Goal: Use online tool/utility

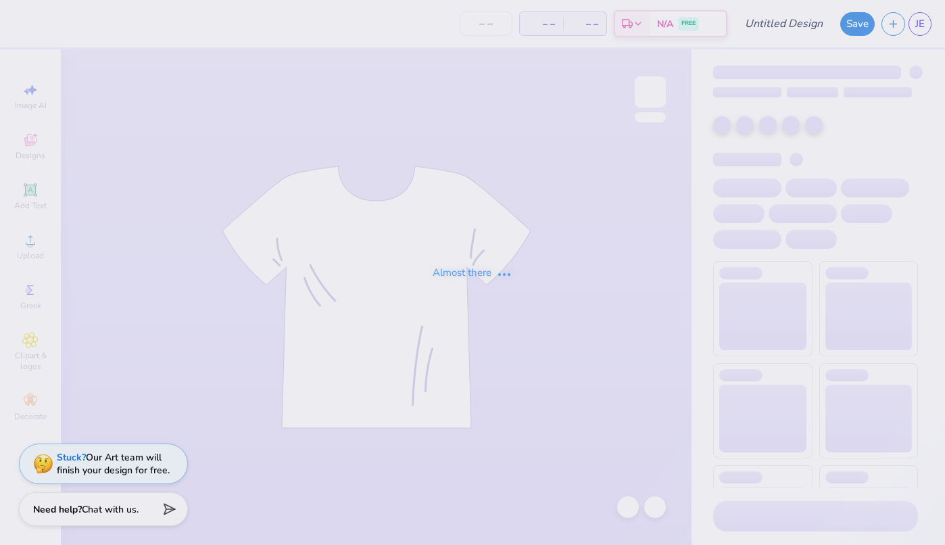
type input "Test only"
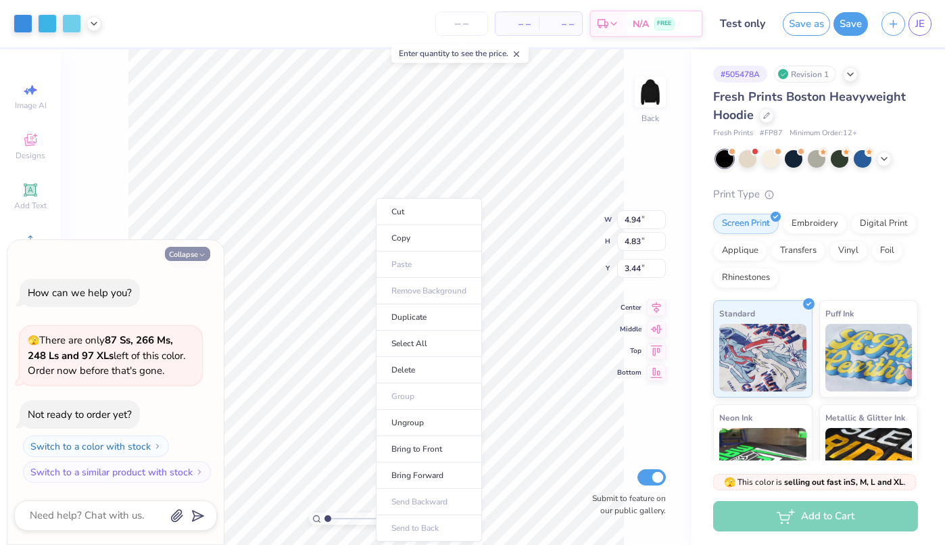
click at [174, 255] on button "Collapse" at bounding box center [187, 254] width 45 height 14
type textarea "x"
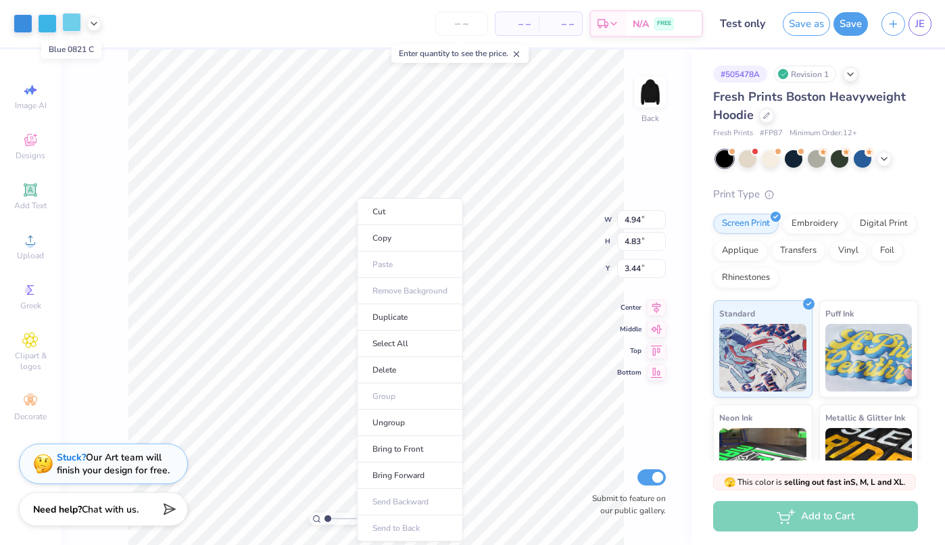
click at [73, 25] on div at bounding box center [71, 22] width 19 height 19
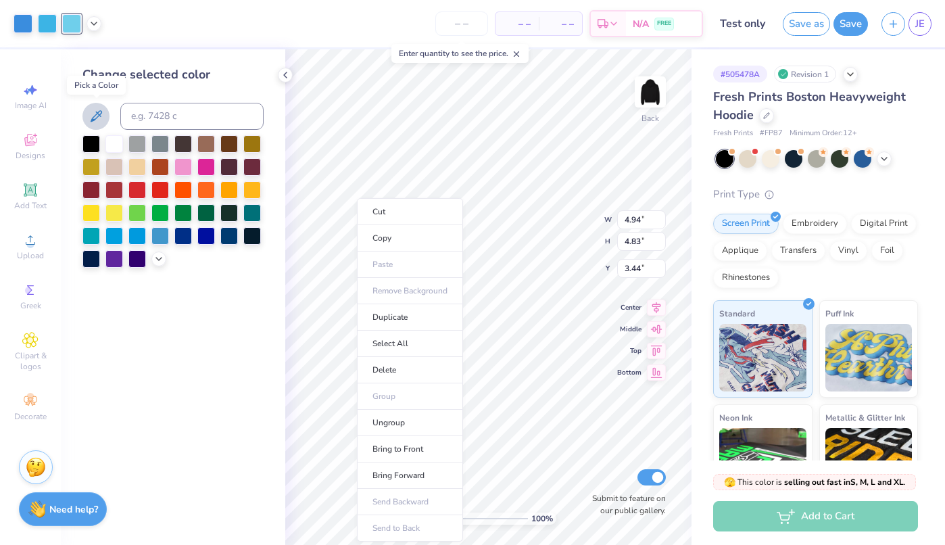
click at [91, 113] on icon at bounding box center [96, 116] width 16 height 16
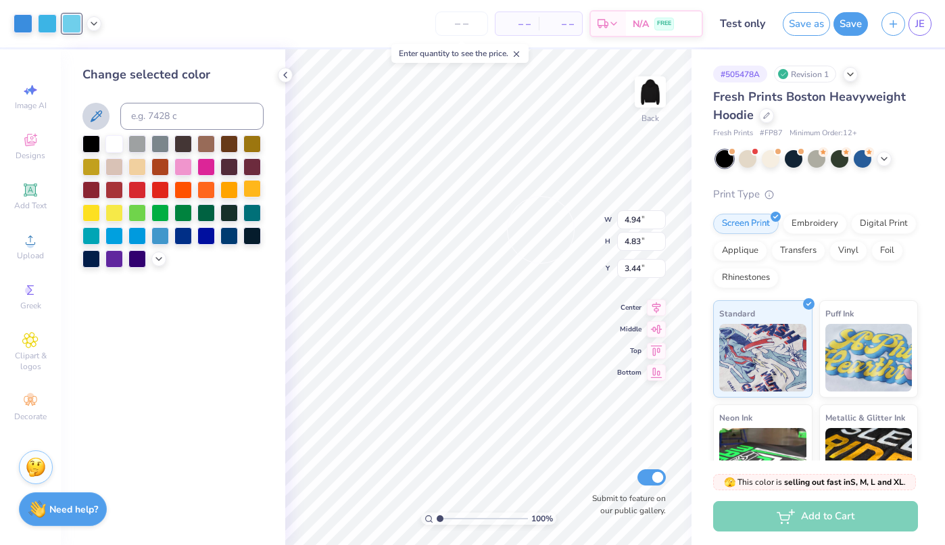
click at [541, 230] on div "100 % Back W 4.94 4.94 " H 4.83 4.83 " Y 3.44 3.44 " Center Middle Top Bottom S…" at bounding box center [488, 296] width 406 height 495
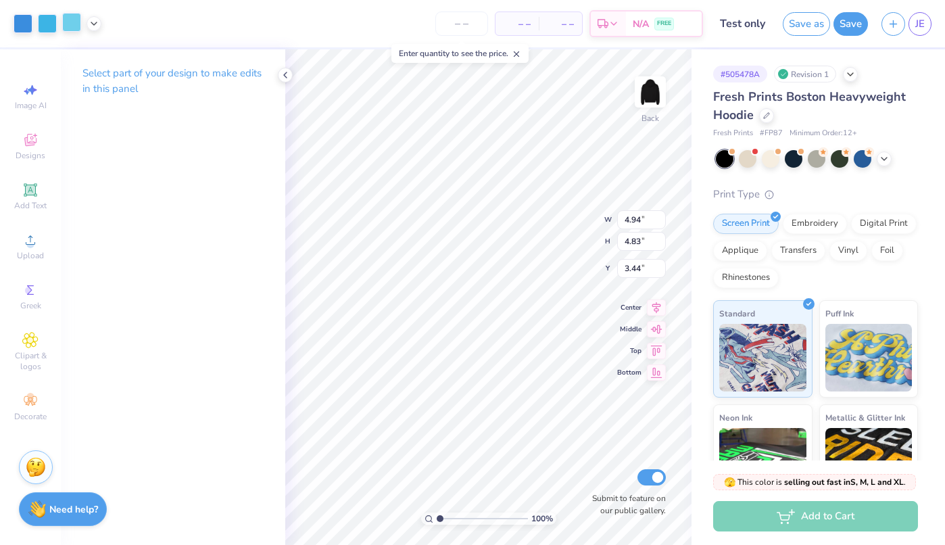
click at [70, 24] on div at bounding box center [71, 22] width 19 height 19
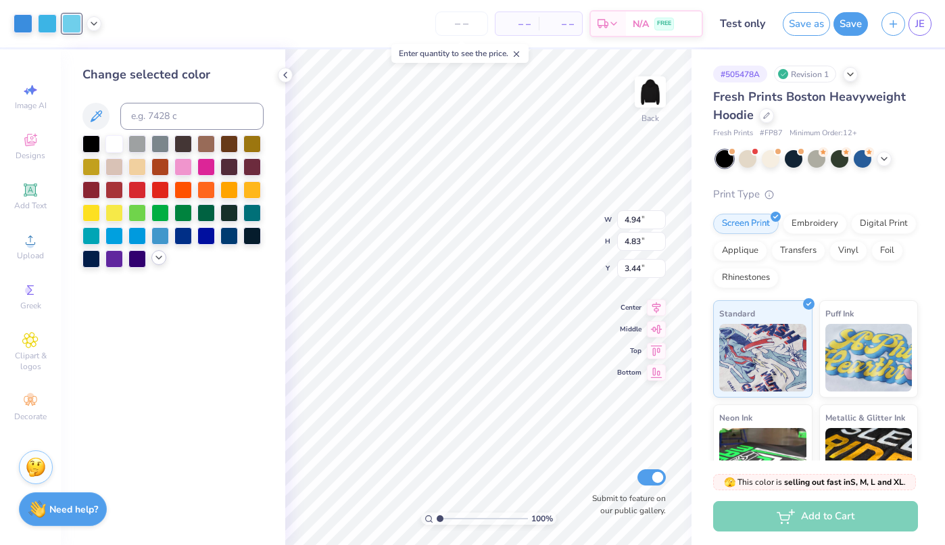
click at [153, 258] on div at bounding box center [158, 257] width 15 height 15
